Goal: Information Seeking & Learning: Learn about a topic

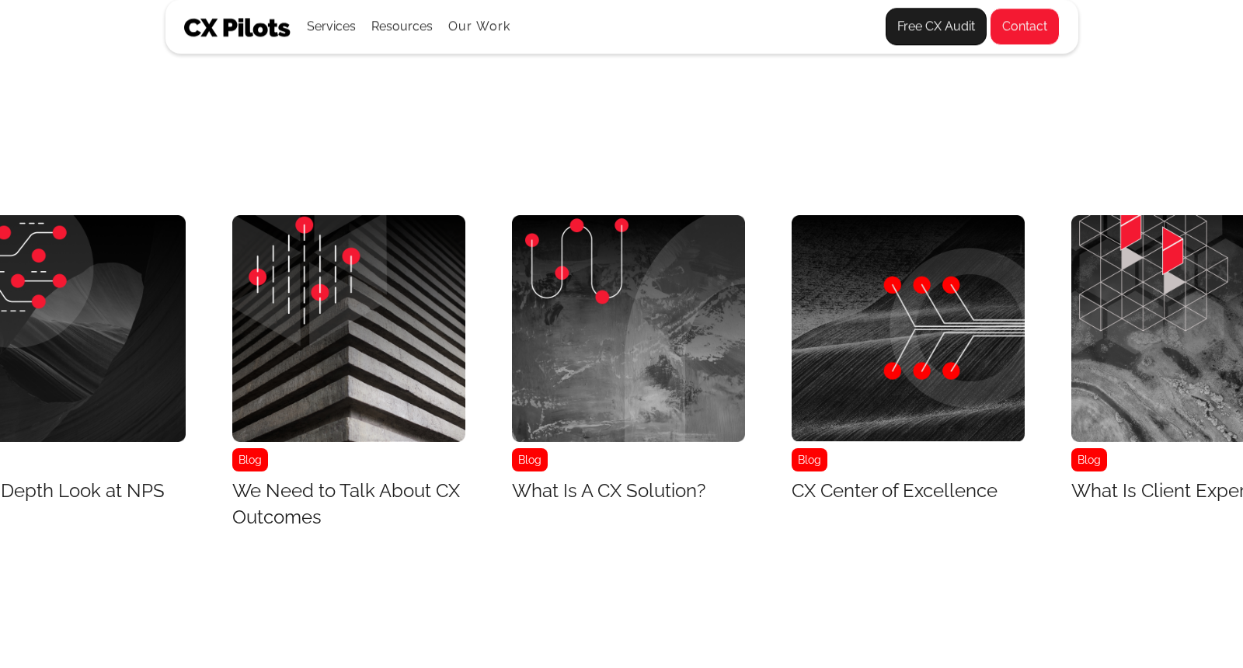
scroll to position [6249, 9696]
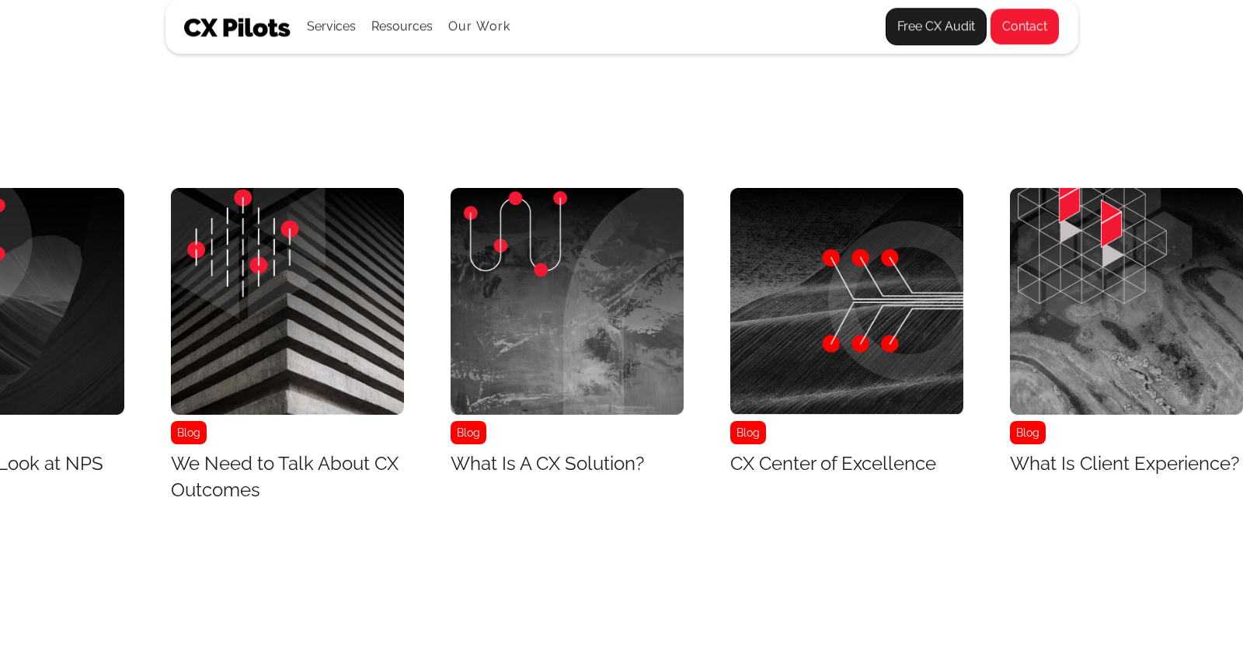
click at [1235, 242] on img "39 / 43" at bounding box center [1126, 301] width 233 height 227
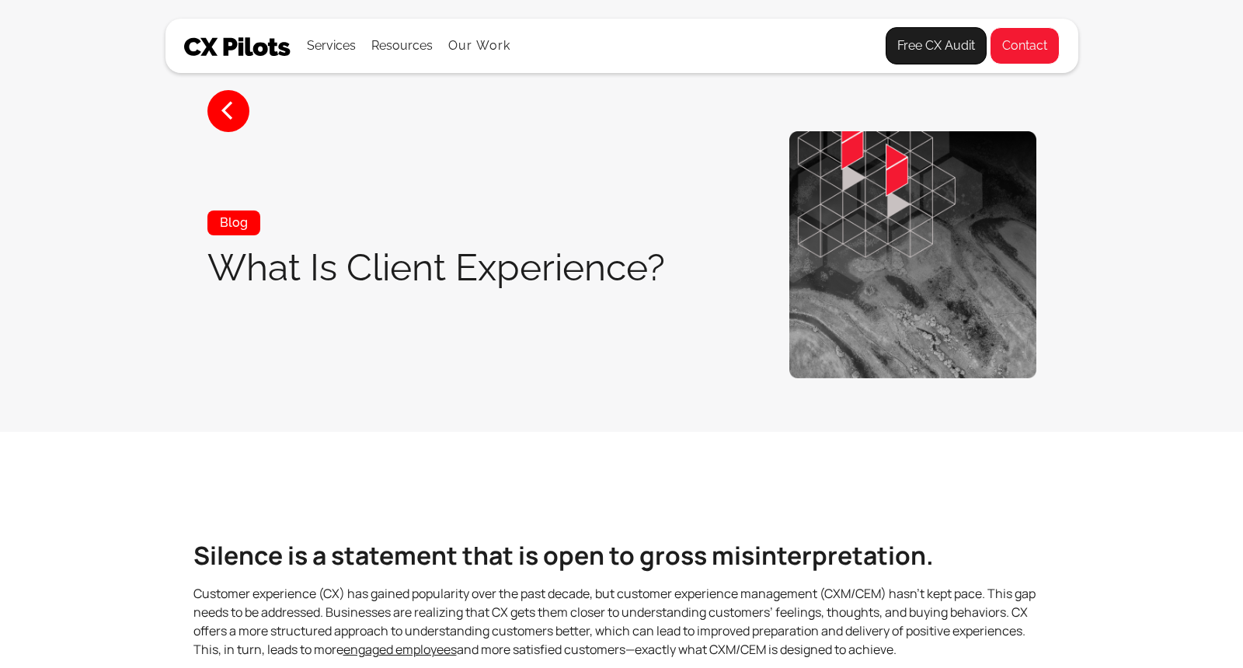
click at [1235, 242] on section "< Blog What Is Client Experience?" at bounding box center [621, 216] width 1243 height 432
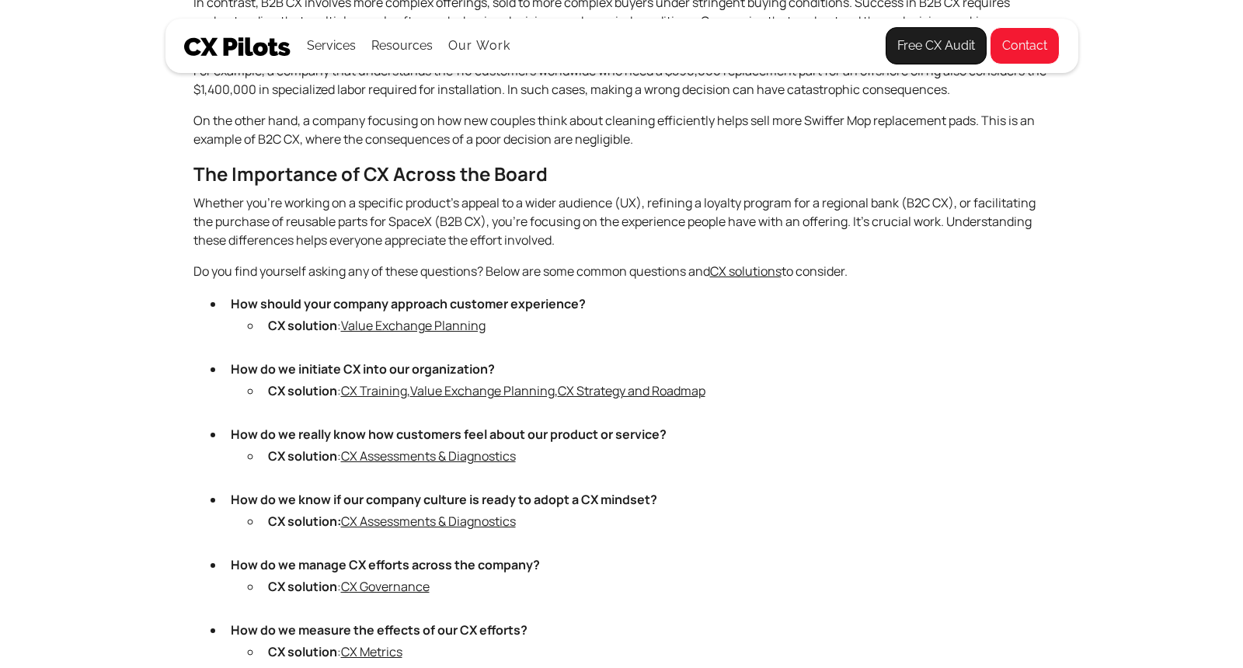
scroll to position [1248, 0]
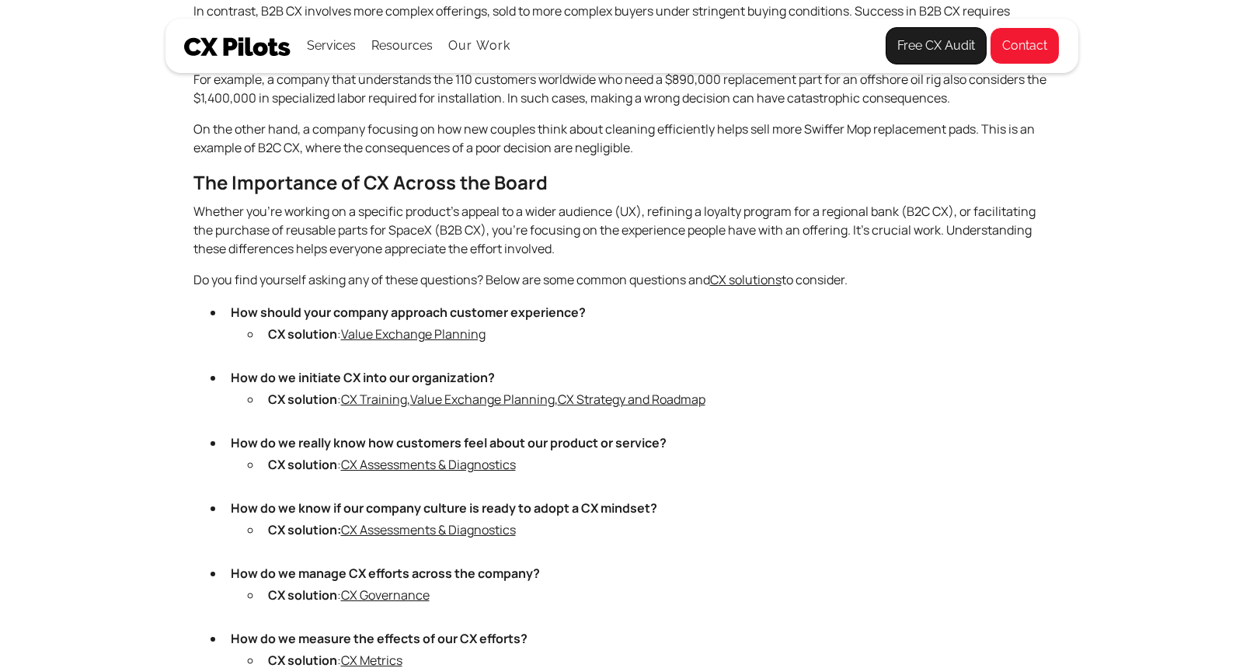
click at [368, 333] on link "Value Exchange Planning" at bounding box center [413, 334] width 145 height 17
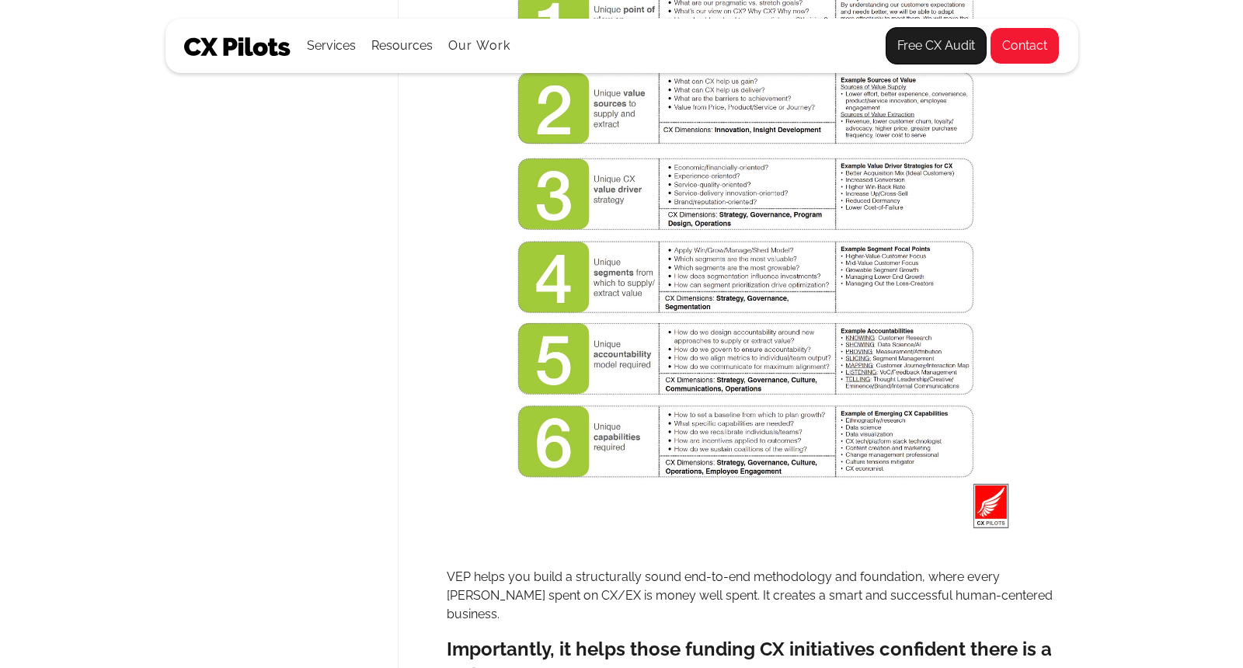
scroll to position [914, 0]
